Goal: Information Seeking & Learning: Learn about a topic

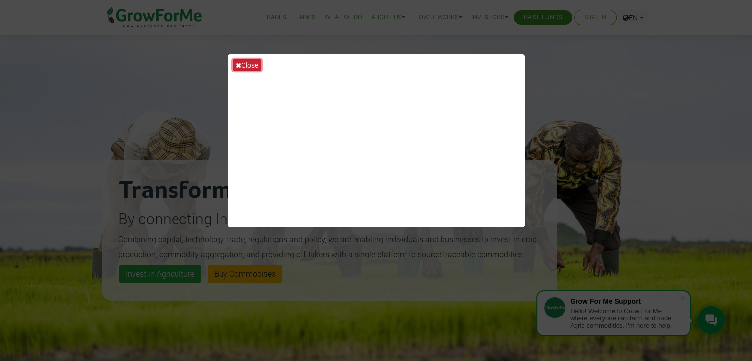
click at [240, 59] on button "Close" at bounding box center [247, 64] width 28 height 11
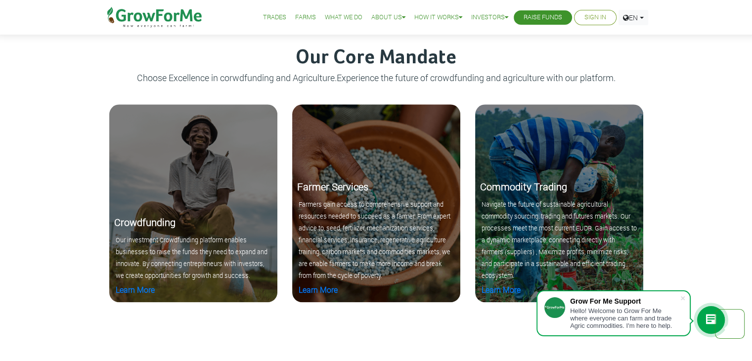
scroll to position [991, 0]
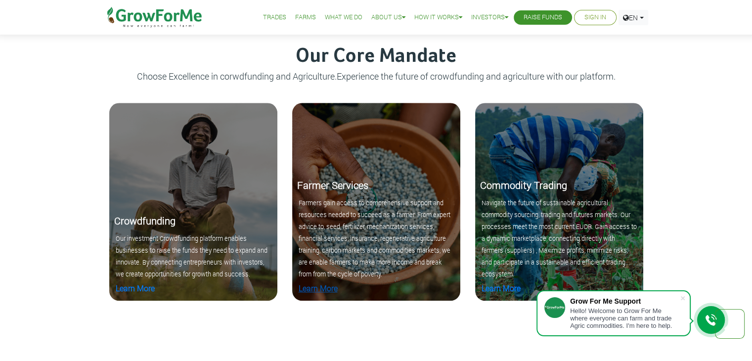
click at [311, 291] on link "Learn More" at bounding box center [318, 288] width 39 height 10
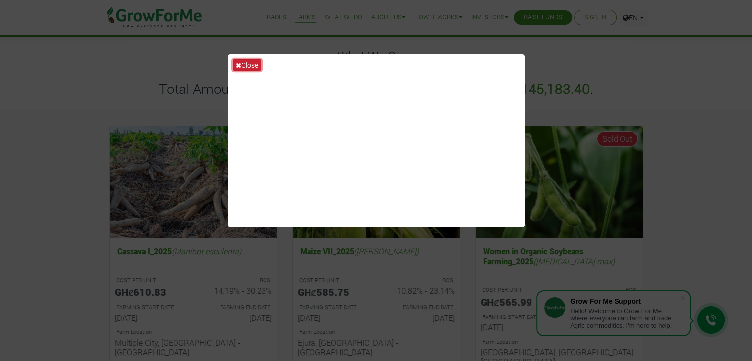
click at [242, 69] on button "Close" at bounding box center [247, 64] width 28 height 11
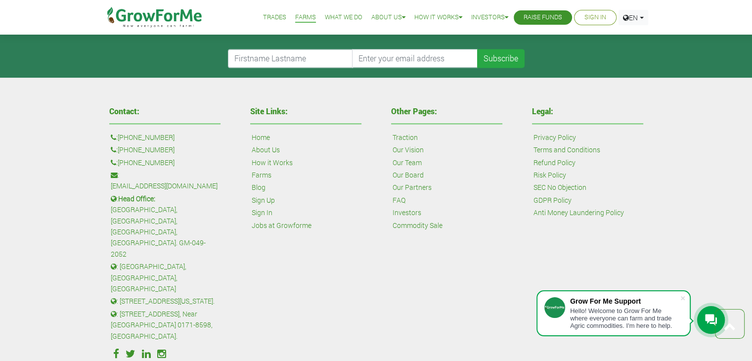
scroll to position [1451, 0]
